Goal: Transaction & Acquisition: Purchase product/service

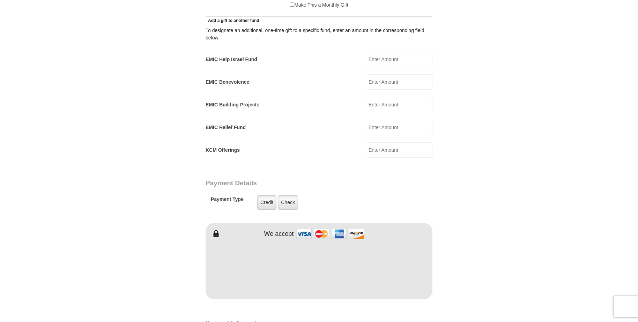
scroll to position [302, 0]
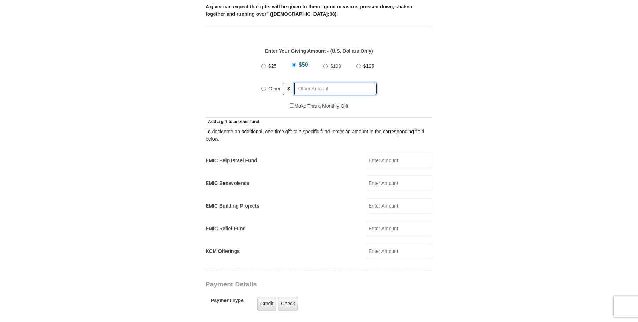
radio input "true"
click at [312, 83] on input "text" at bounding box center [337, 89] width 80 height 12
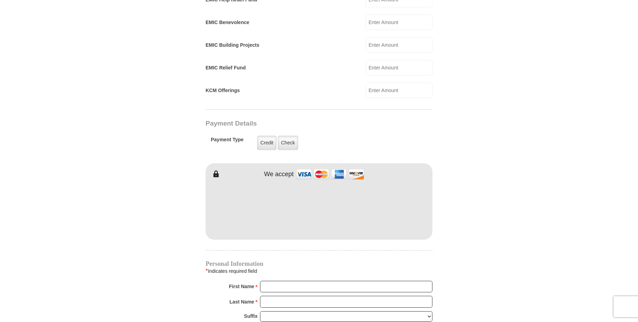
scroll to position [463, 0]
type input "40.00"
click at [302, 281] on input "First Name *" at bounding box center [346, 287] width 172 height 12
type input "[PERSON_NAME]"
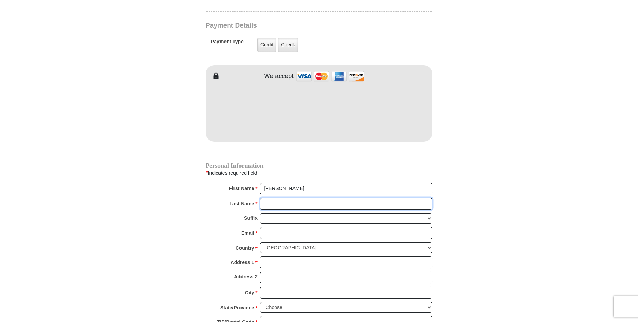
click at [289, 199] on input "Last Name *" at bounding box center [346, 204] width 172 height 12
type input "Riche"
type input "[EMAIL_ADDRESS][DOMAIN_NAME]"
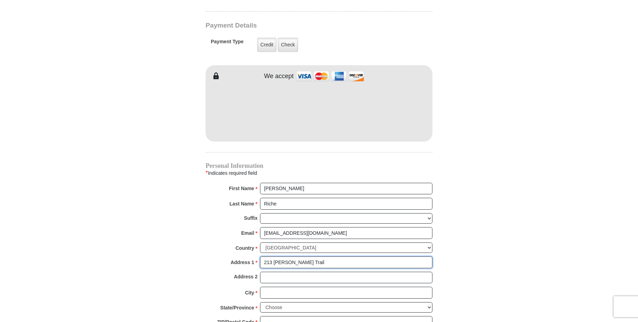
type input "213 [PERSON_NAME] Trail"
type input "Whitehouse"
select select "[GEOGRAPHIC_DATA]"
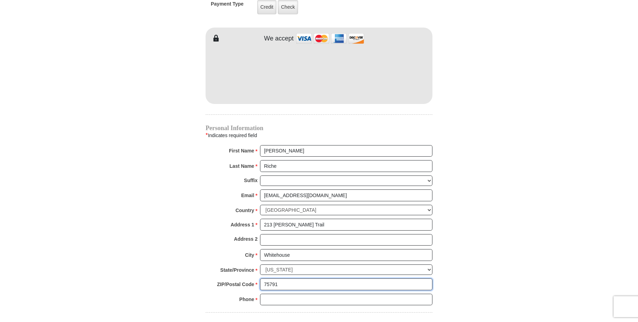
scroll to position [689, 0]
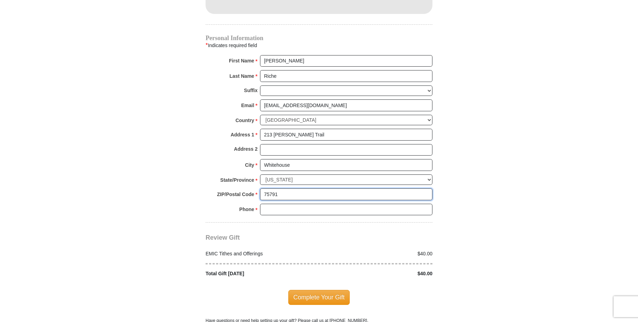
type input "75791"
click at [297, 204] on input "Phone * *" at bounding box center [346, 210] width 172 height 12
type input "7143236263"
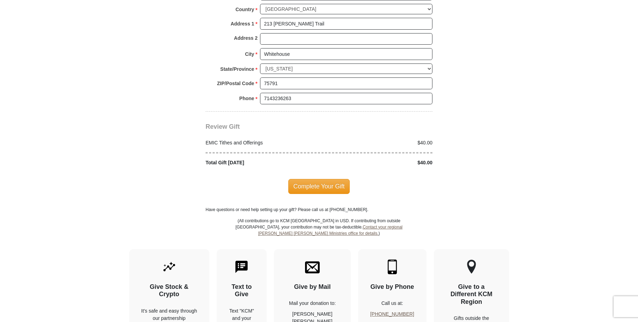
scroll to position [791, 0]
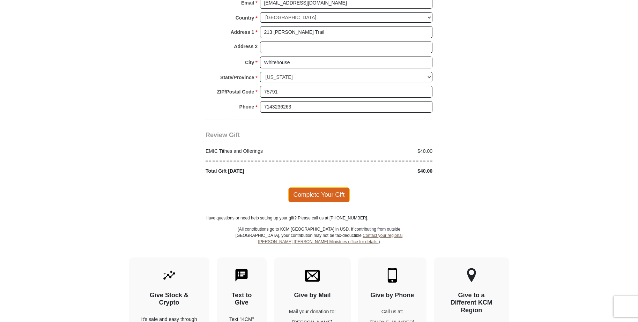
click at [325, 187] on span "Complete Your Gift" at bounding box center [319, 194] width 62 height 15
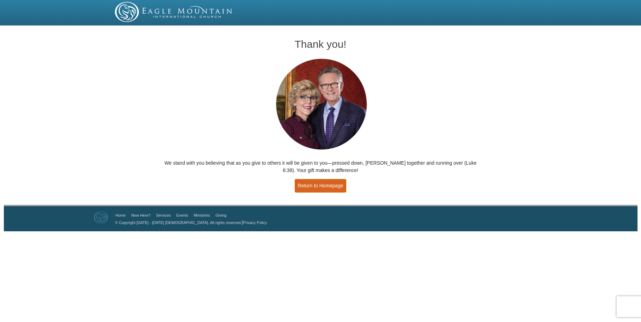
click at [312, 185] on link "Return to Homepage" at bounding box center [321, 186] width 52 height 14
